Goal: Navigation & Orientation: Find specific page/section

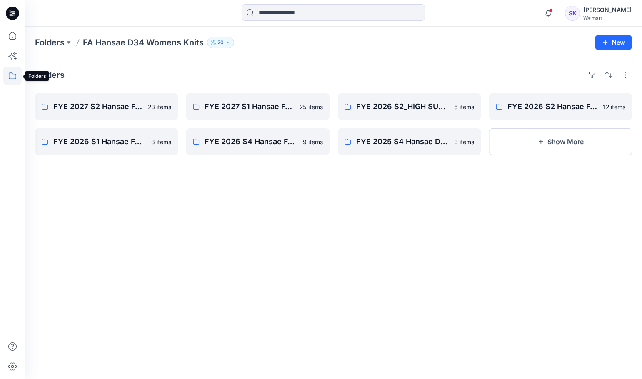
click at [16, 77] on icon at bounding box center [13, 76] width 8 height 7
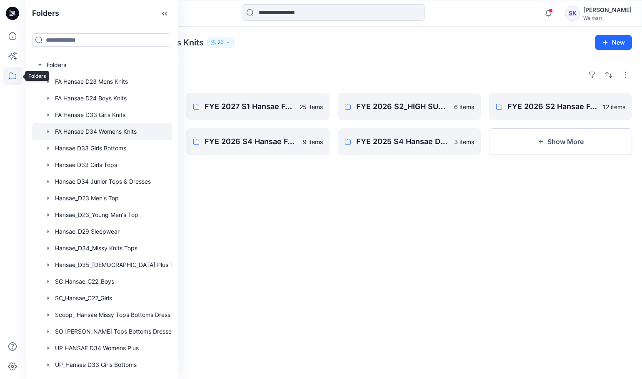
click at [10, 76] on icon at bounding box center [12, 76] width 18 height 18
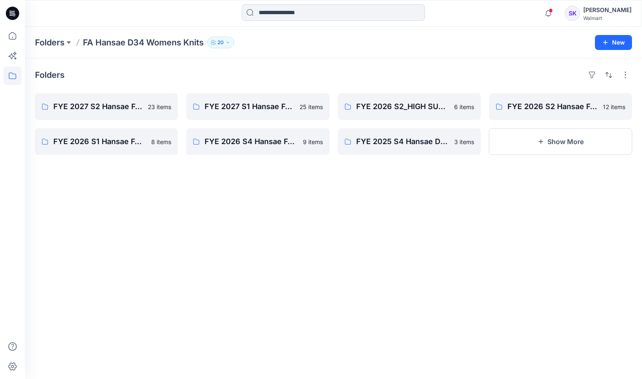
click at [10, 76] on icon at bounding box center [12, 76] width 18 height 18
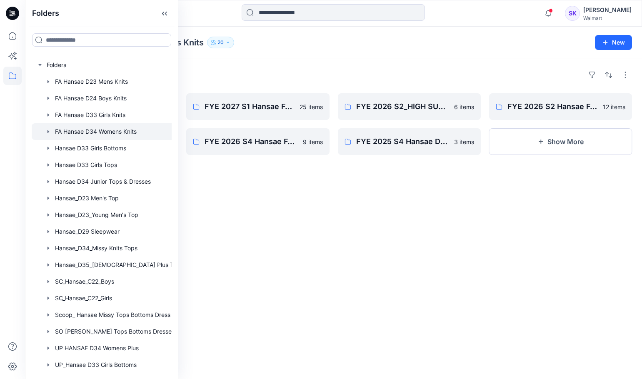
click at [10, 76] on icon at bounding box center [12, 76] width 18 height 18
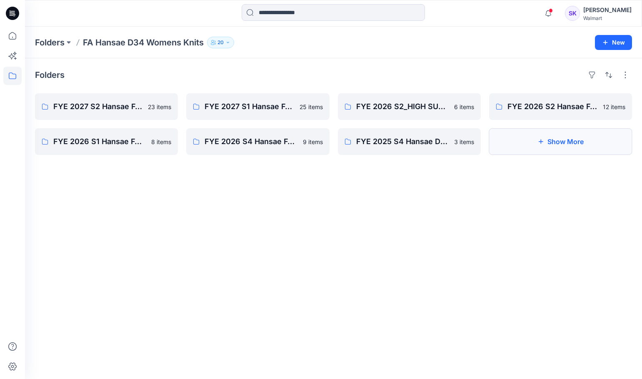
click at [539, 151] on button "Show More" at bounding box center [560, 141] width 143 height 27
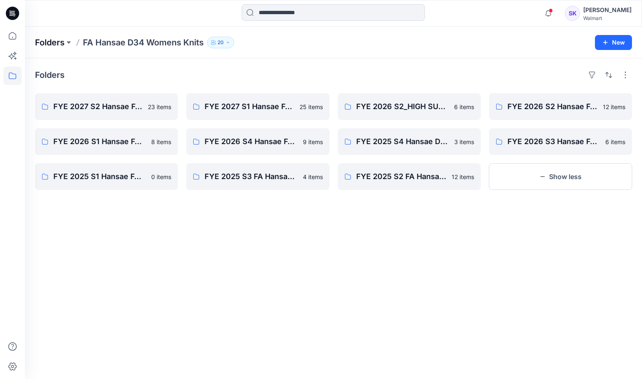
click at [59, 41] on p "Folders" at bounding box center [50, 43] width 30 height 12
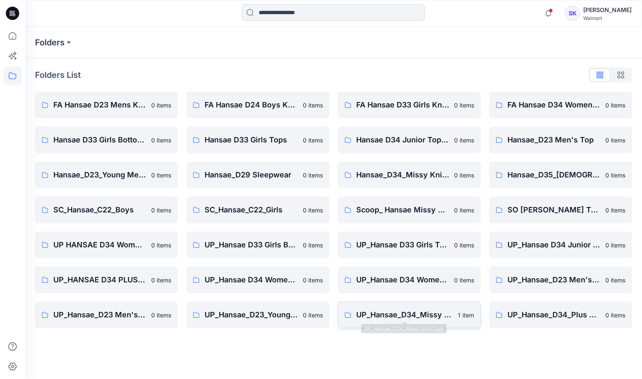
click at [426, 318] on p "UP_Hansae_D34_Missy Knits Tops" at bounding box center [404, 315] width 97 height 12
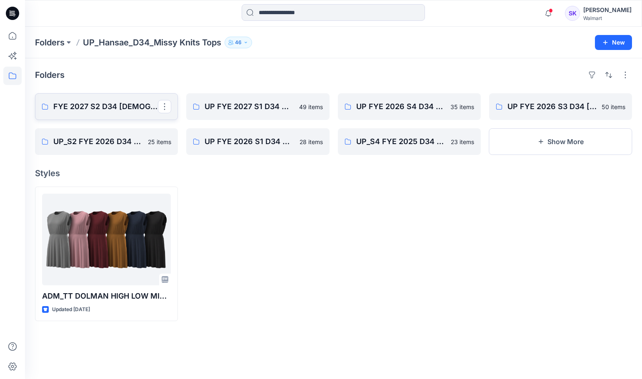
click at [108, 101] on p "FYE 2027 S2 D34 [DEMOGRAPHIC_DATA] Tops - Hansae" at bounding box center [105, 107] width 105 height 12
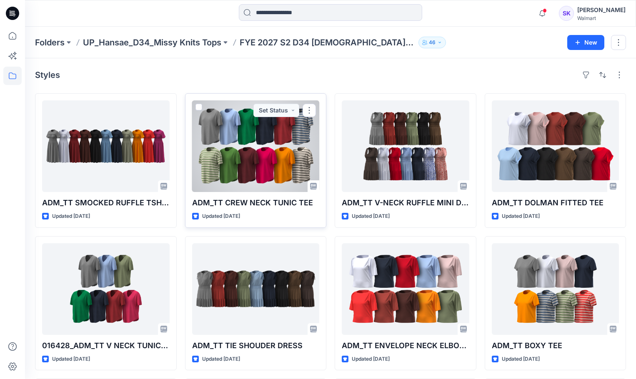
click at [253, 136] on div at bounding box center [256, 146] width 128 height 92
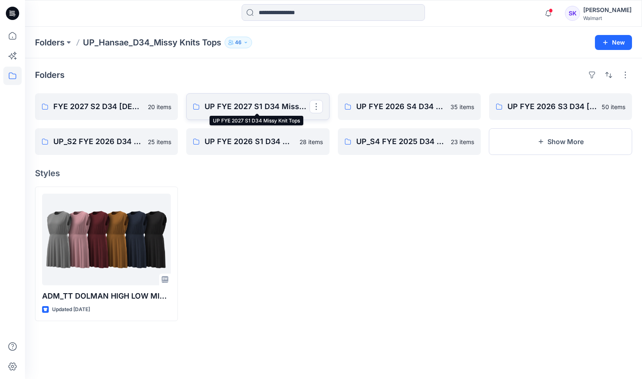
click at [248, 104] on p "UP FYE 2027 S1 D34 Missy Knit Tops" at bounding box center [257, 107] width 105 height 12
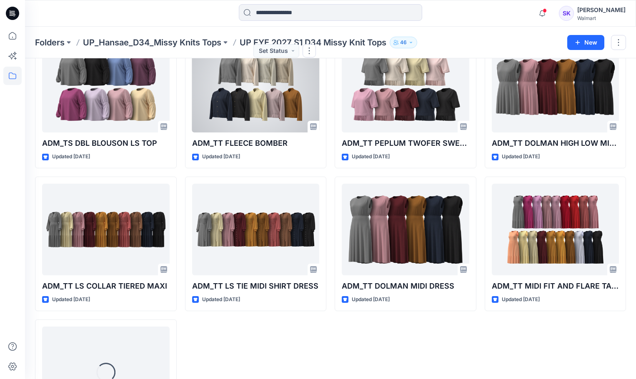
scroll to position [1489, 0]
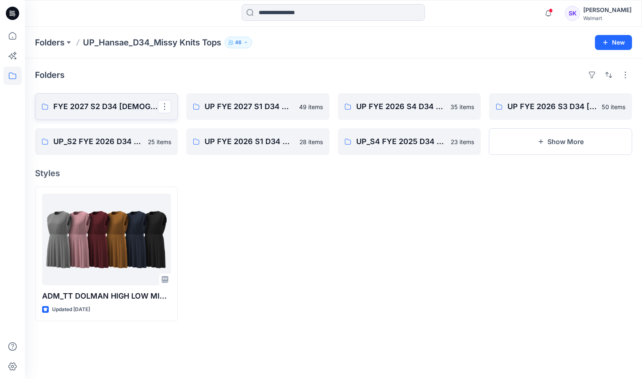
click at [92, 107] on p "FYE 2027 S2 D34 [DEMOGRAPHIC_DATA] Tops - Hansae" at bounding box center [105, 107] width 105 height 12
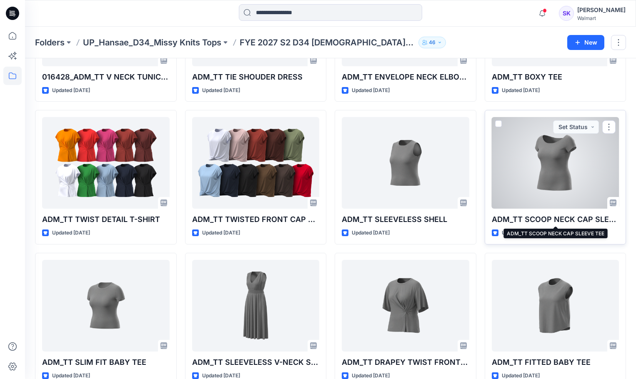
scroll to position [333, 0]
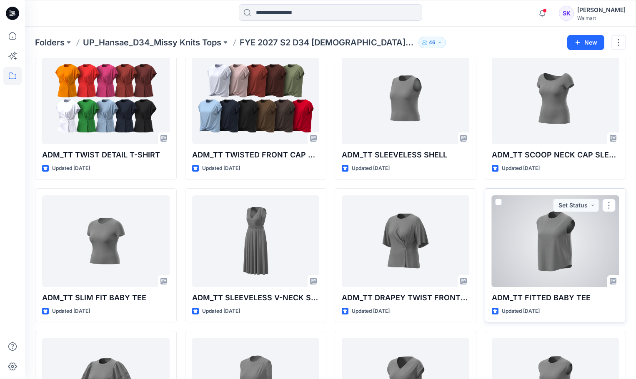
click at [528, 256] on div at bounding box center [556, 241] width 128 height 92
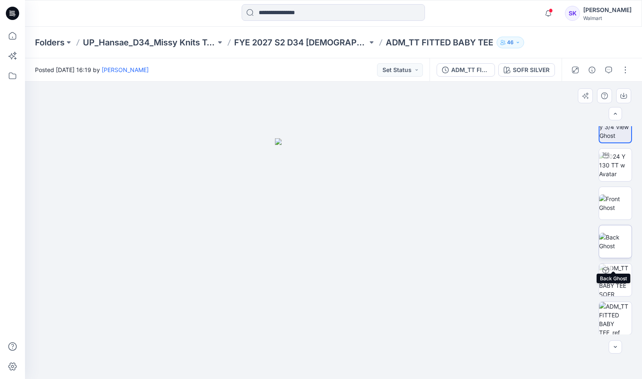
scroll to position [17, 0]
click at [612, 315] on img at bounding box center [615, 318] width 33 height 33
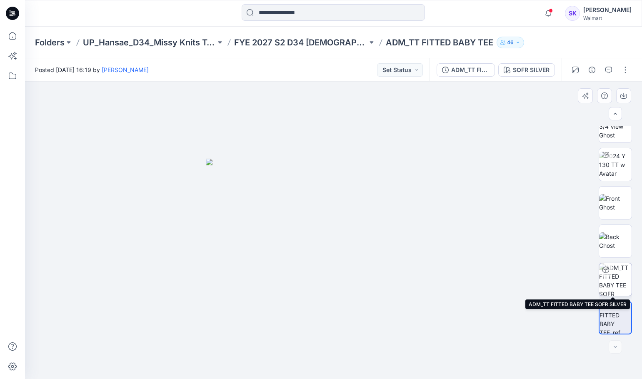
click at [615, 279] on img at bounding box center [615, 279] width 33 height 33
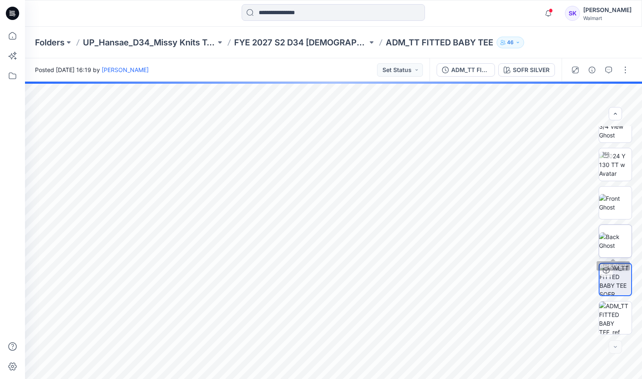
click at [609, 233] on img at bounding box center [615, 242] width 33 height 18
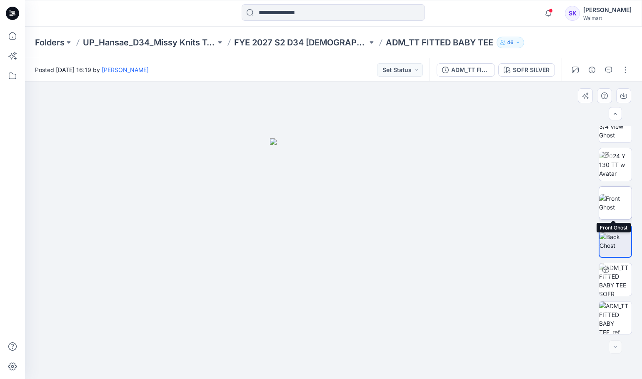
click at [613, 197] on img at bounding box center [615, 203] width 33 height 18
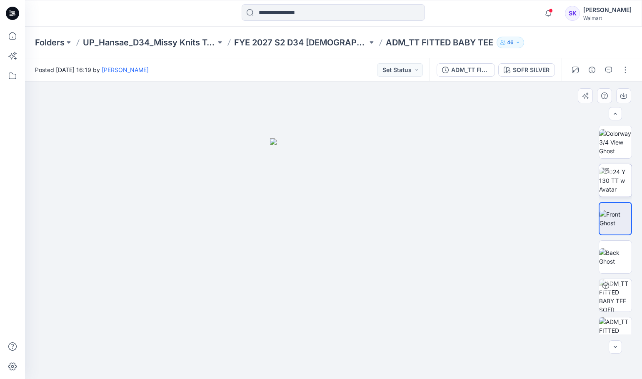
scroll to position [0, 0]
click at [613, 190] on img at bounding box center [615, 181] width 33 height 26
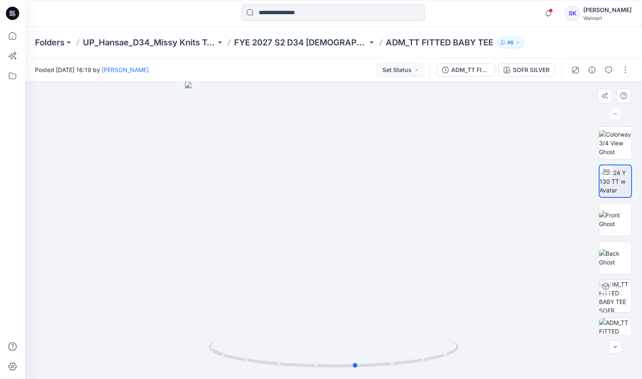
drag, startPoint x: 441, startPoint y: 287, endPoint x: 463, endPoint y: 268, distance: 29.2
click at [463, 268] on div at bounding box center [333, 231] width 617 height 298
drag, startPoint x: 376, startPoint y: 311, endPoint x: 337, endPoint y: 310, distance: 39.2
click at [359, 310] on div at bounding box center [333, 231] width 617 height 298
drag, startPoint x: 398, startPoint y: 302, endPoint x: 346, endPoint y: 265, distance: 63.8
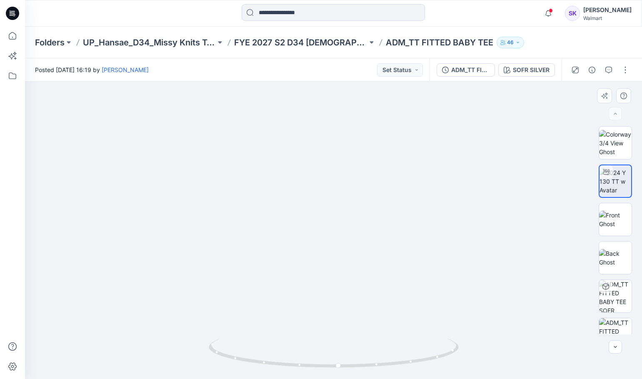
click at [346, 265] on img at bounding box center [314, 96] width 758 height 566
drag, startPoint x: 374, startPoint y: 313, endPoint x: 345, endPoint y: 303, distance: 30.0
click at [345, 303] on img at bounding box center [273, 88] width 758 height 582
drag, startPoint x: 343, startPoint y: 336, endPoint x: 312, endPoint y: 361, distance: 40.3
click at [323, 355] on div at bounding box center [333, 231] width 617 height 298
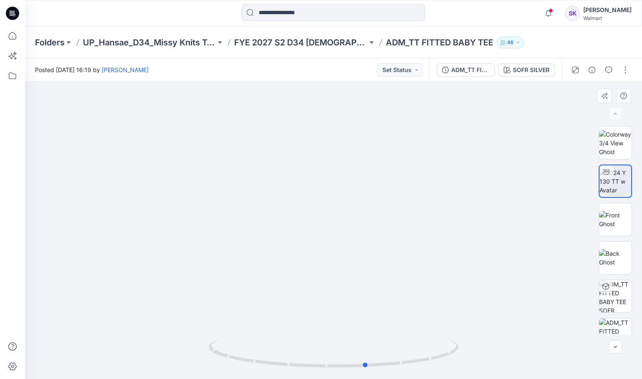
drag, startPoint x: 339, startPoint y: 368, endPoint x: 248, endPoint y: 304, distance: 111.9
click at [119, 333] on div at bounding box center [333, 231] width 617 height 298
